Goal: Subscribe to service/newsletter

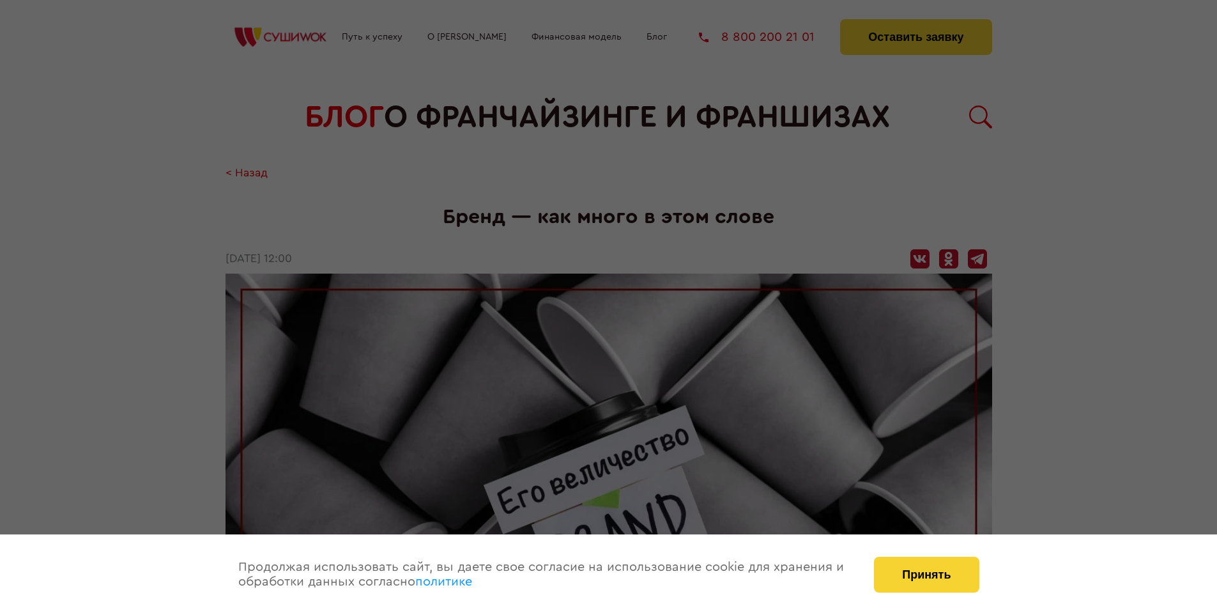
scroll to position [1154, 0]
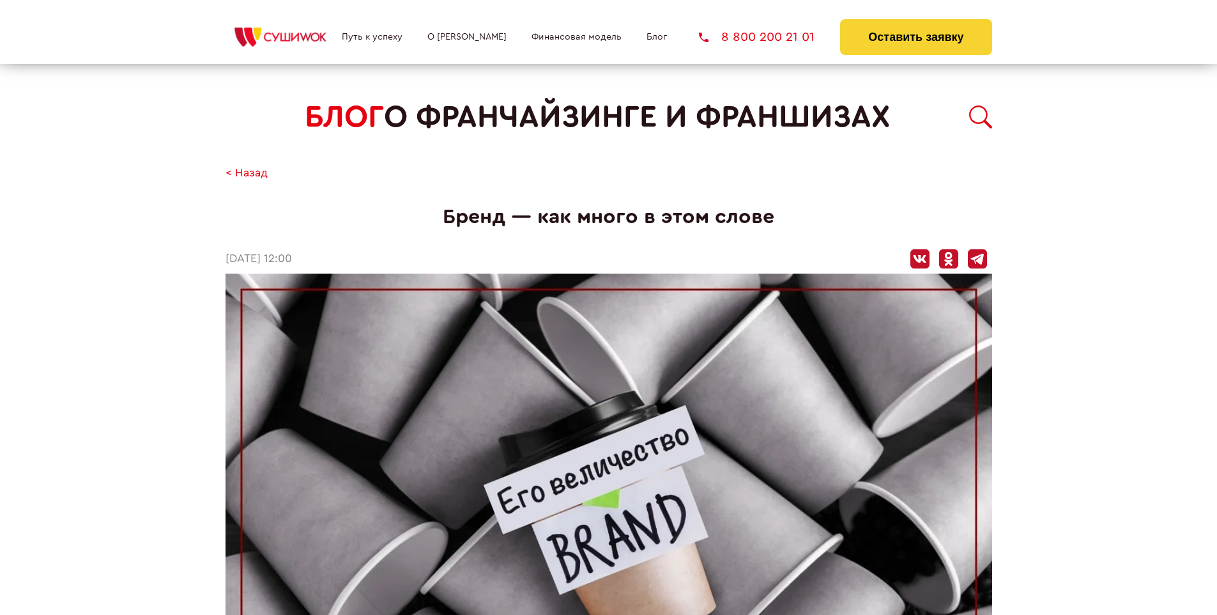
scroll to position [1154, 0]
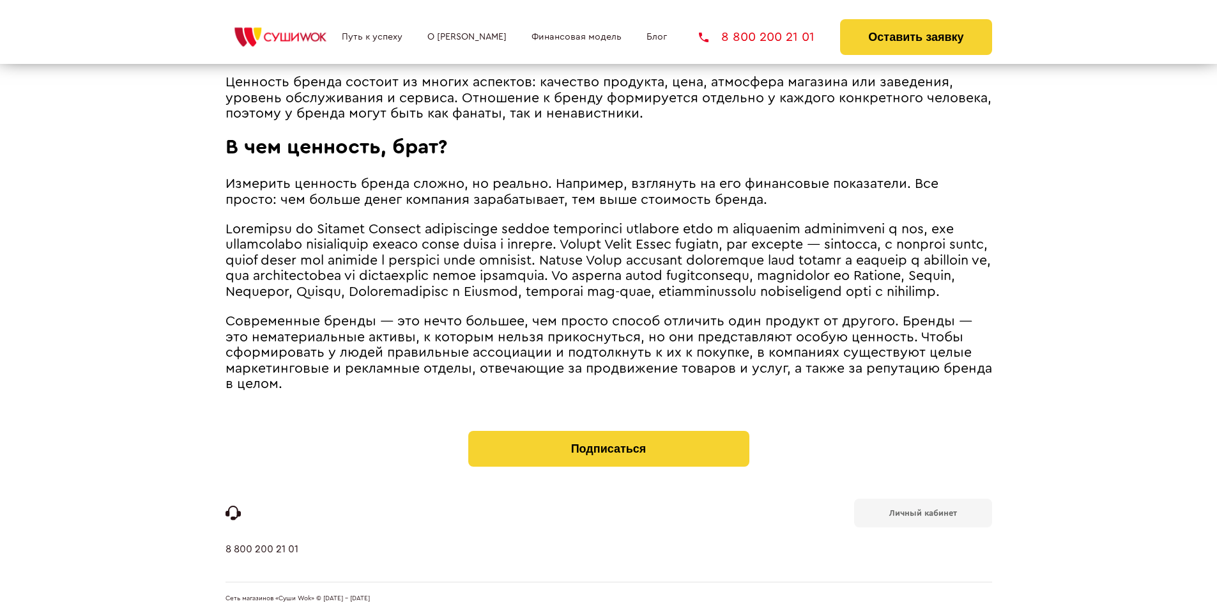
click at [922, 511] on b "Личный кабинет" at bounding box center [923, 512] width 68 height 8
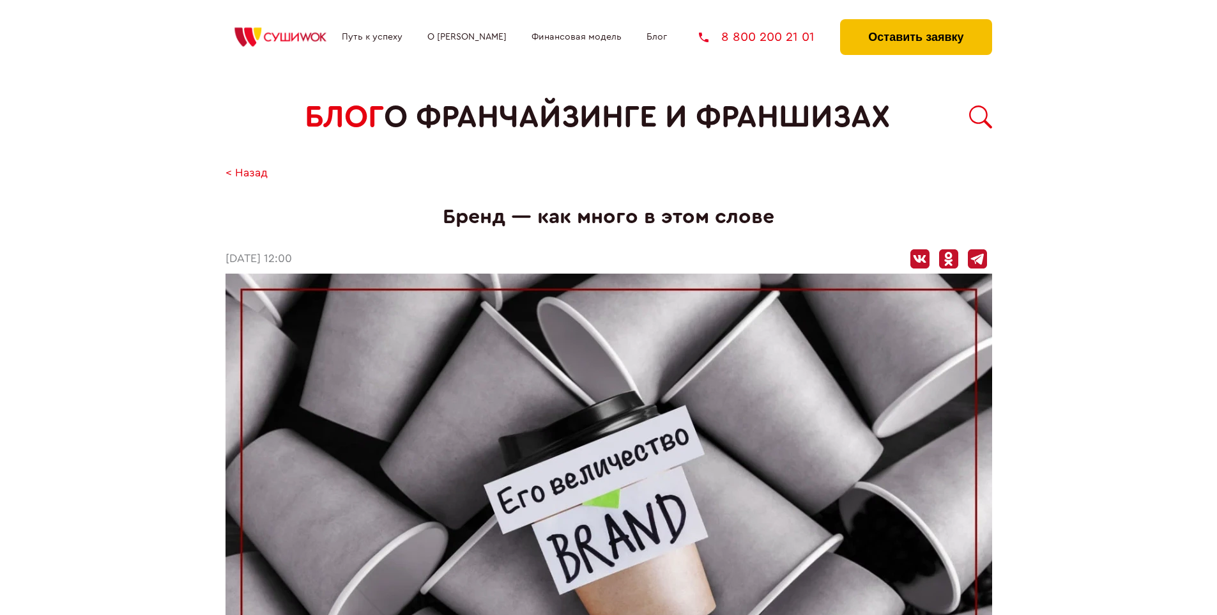
click at [915, 22] on button "Оставить заявку" at bounding box center [915, 37] width 151 height 36
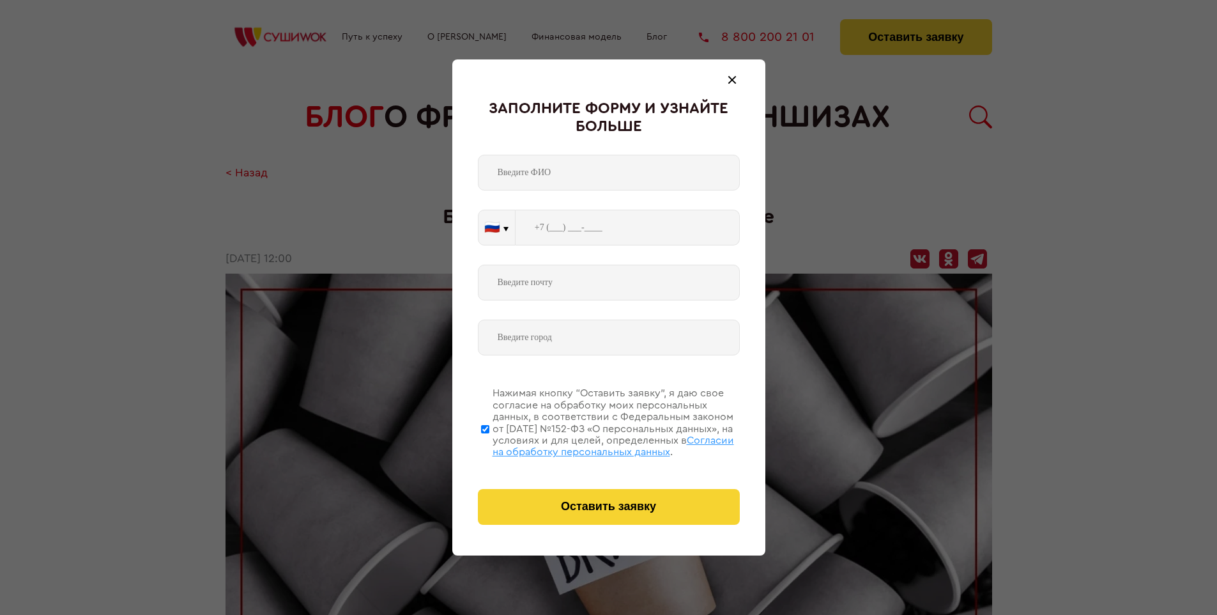
click at [592, 444] on span "Согласии на обработку персональных данных" at bounding box center [613, 446] width 241 height 22
click at [489, 444] on input "Нажимая кнопку “Оставить заявку”, я даю свое согласие на обработку моих персона…" at bounding box center [485, 429] width 8 height 102
checkbox input "false"
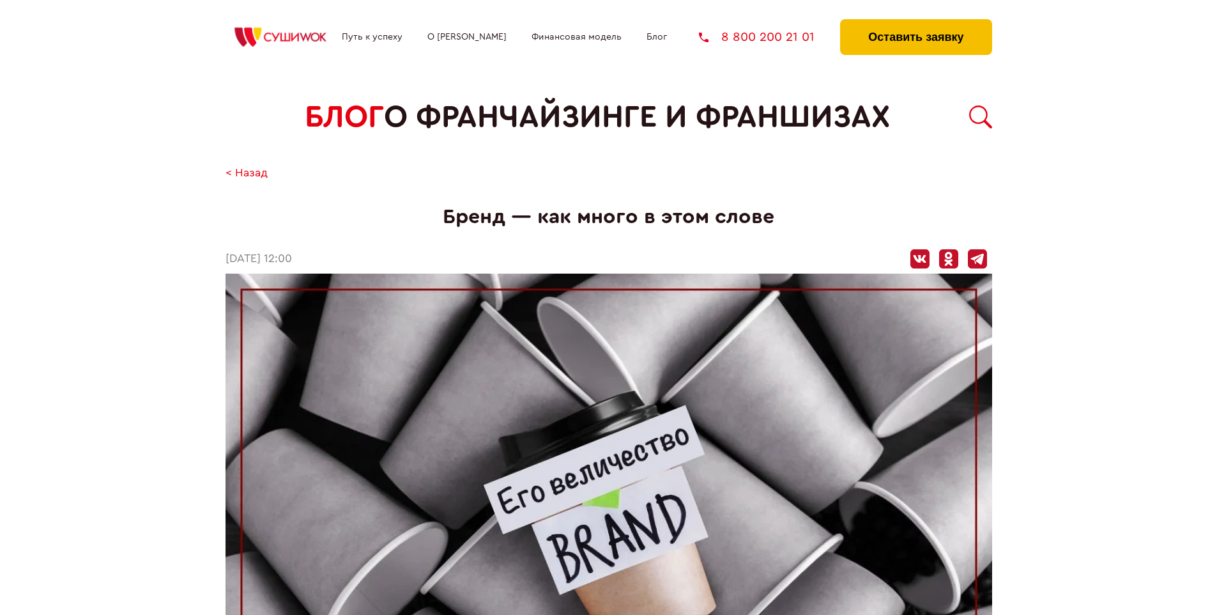
click at [915, 22] on button "Оставить заявку" at bounding box center [915, 37] width 151 height 36
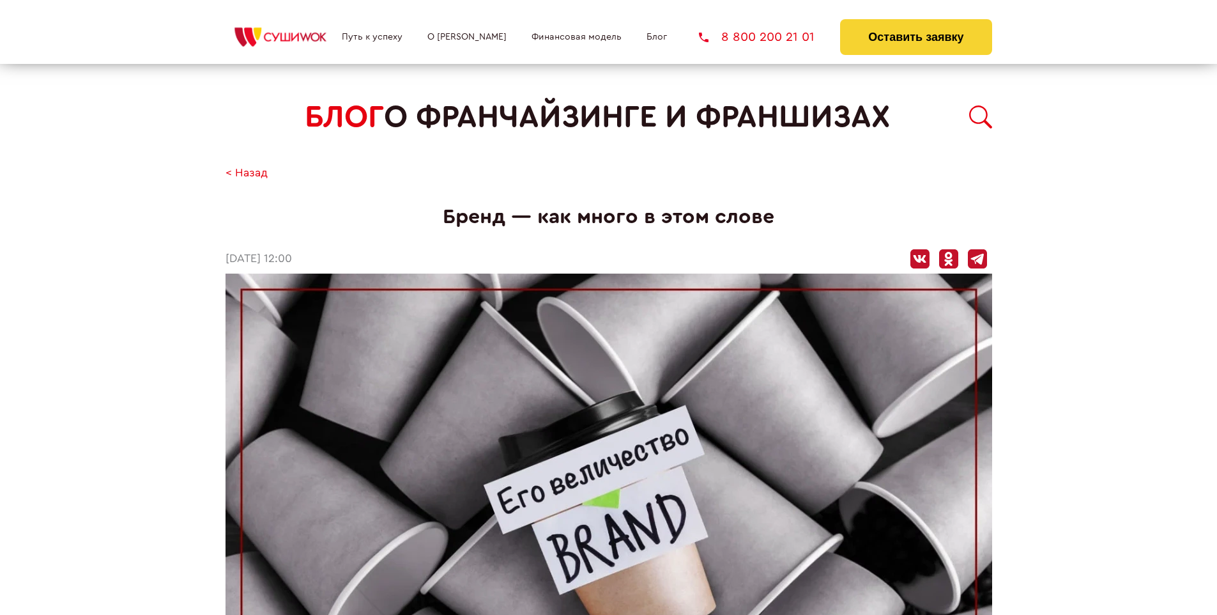
scroll to position [1154, 0]
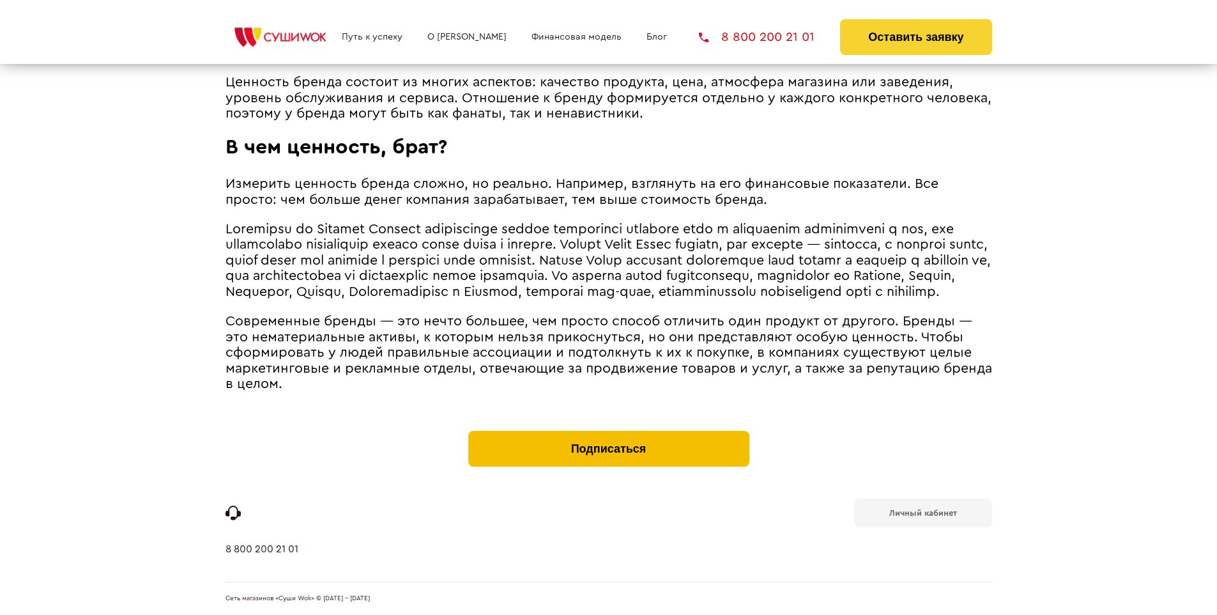
click at [608, 433] on button "Подписаться" at bounding box center [608, 449] width 281 height 36
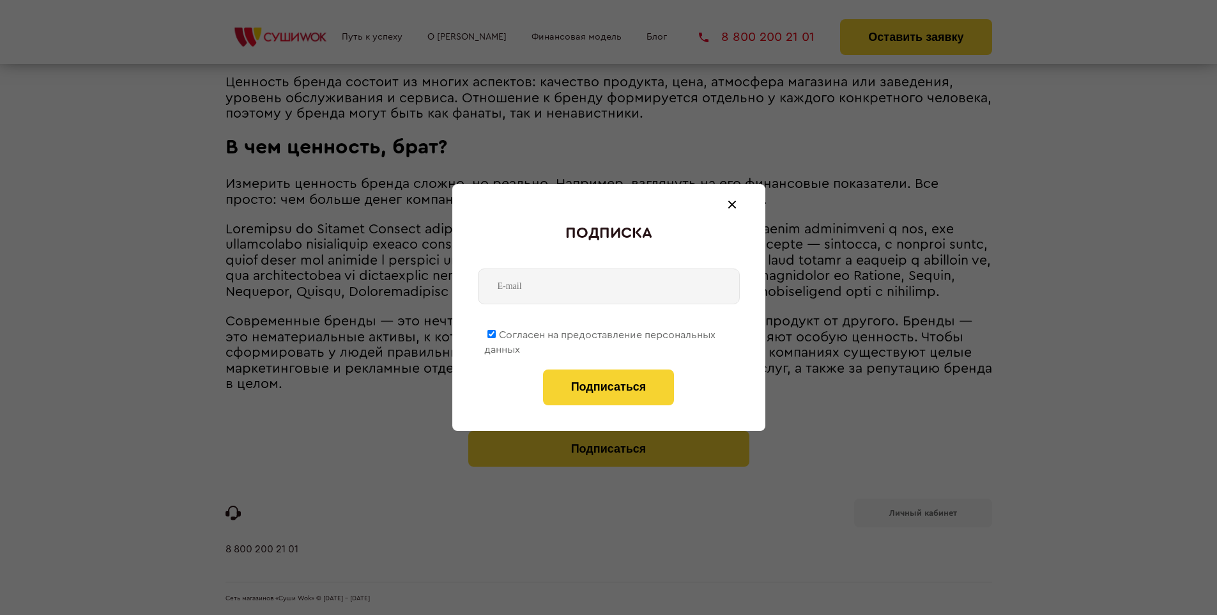
click at [600, 332] on span "Согласен на предоставление персональных данных" at bounding box center [599, 342] width 231 height 25
click at [496, 332] on input "Согласен на предоставление персональных данных" at bounding box center [491, 334] width 8 height 8
checkbox input "false"
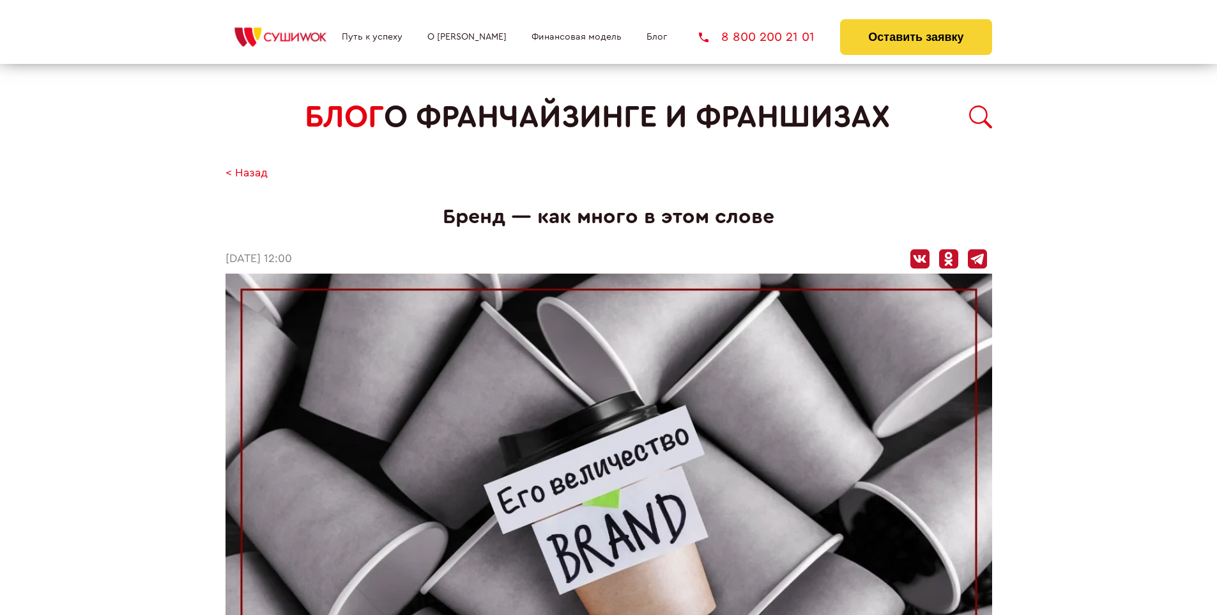
scroll to position [1154, 0]
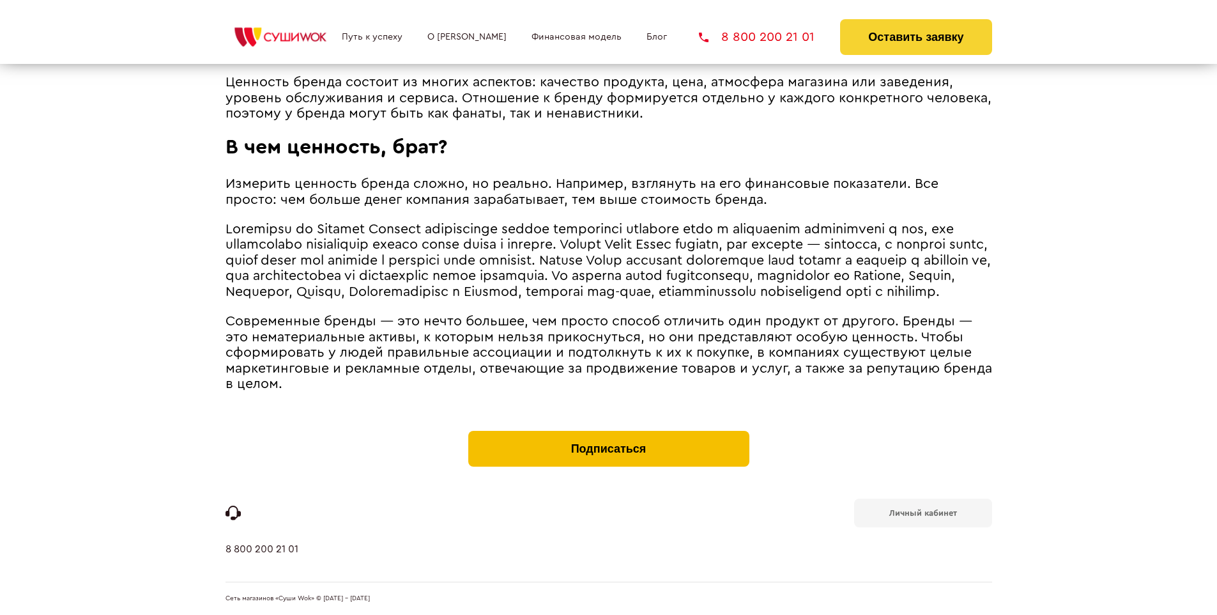
click at [608, 433] on button "Подписаться" at bounding box center [608, 449] width 281 height 36
